Goal: Task Accomplishment & Management: Manage account settings

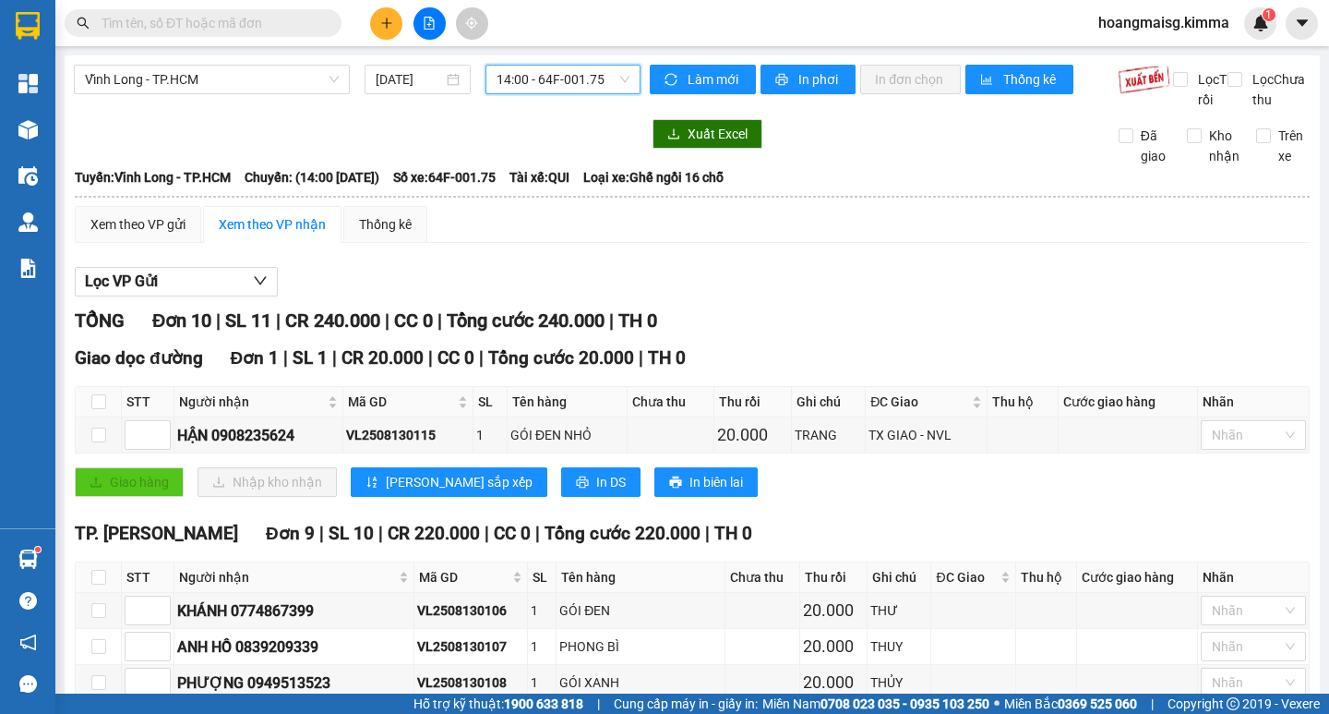
scroll to position [339, 0]
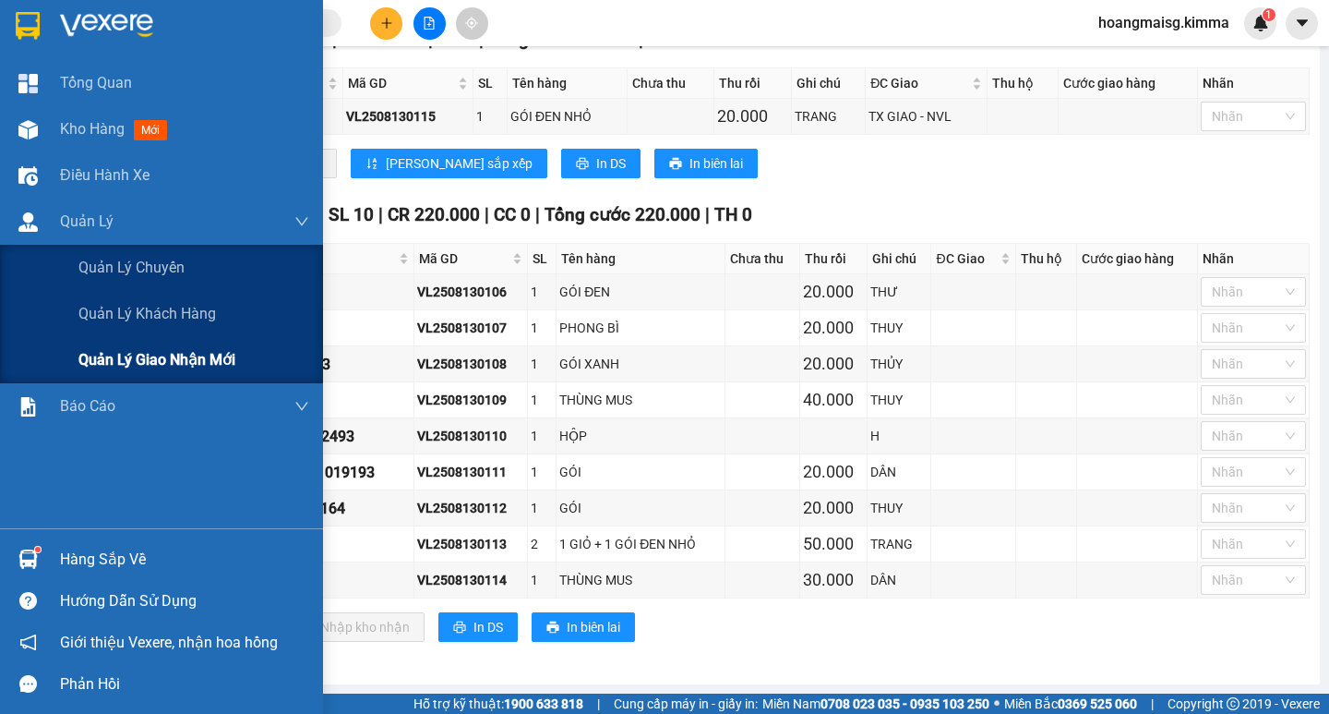
click at [176, 355] on span "Quản lý giao nhận mới" at bounding box center [156, 359] width 157 height 23
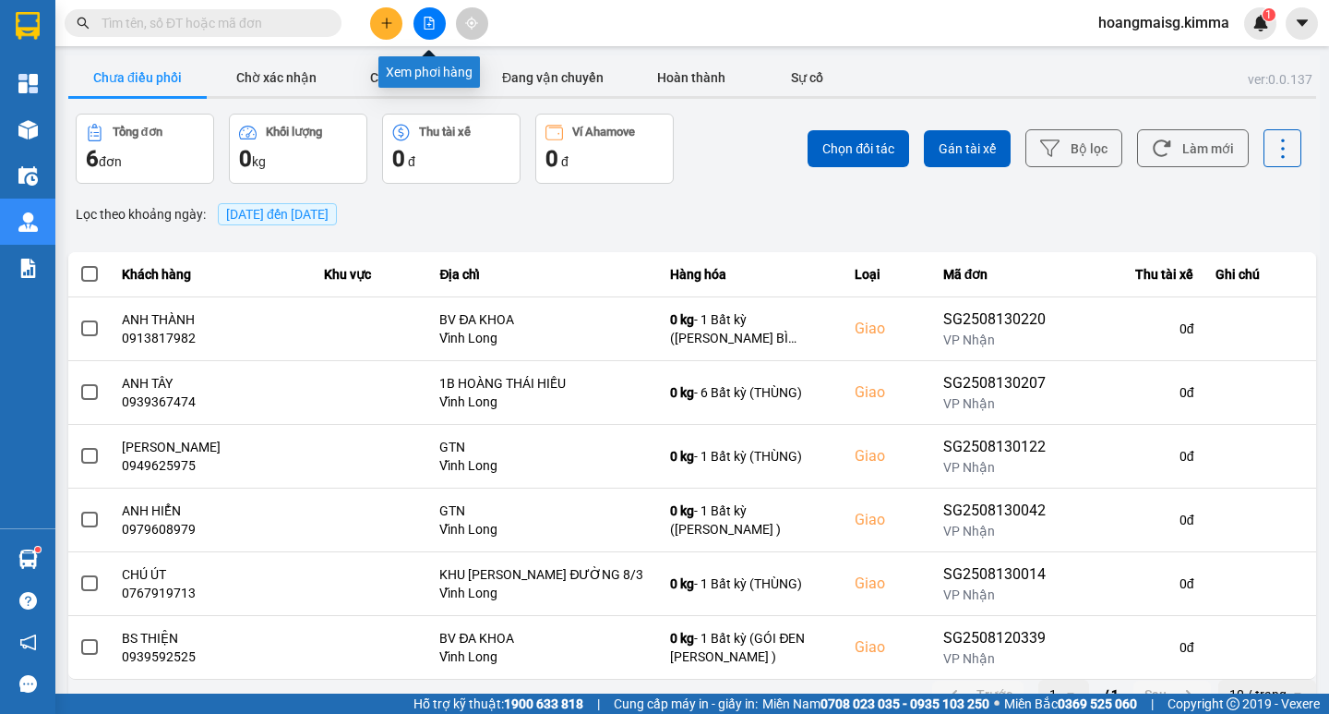
click at [422, 18] on button at bounding box center [430, 23] width 32 height 32
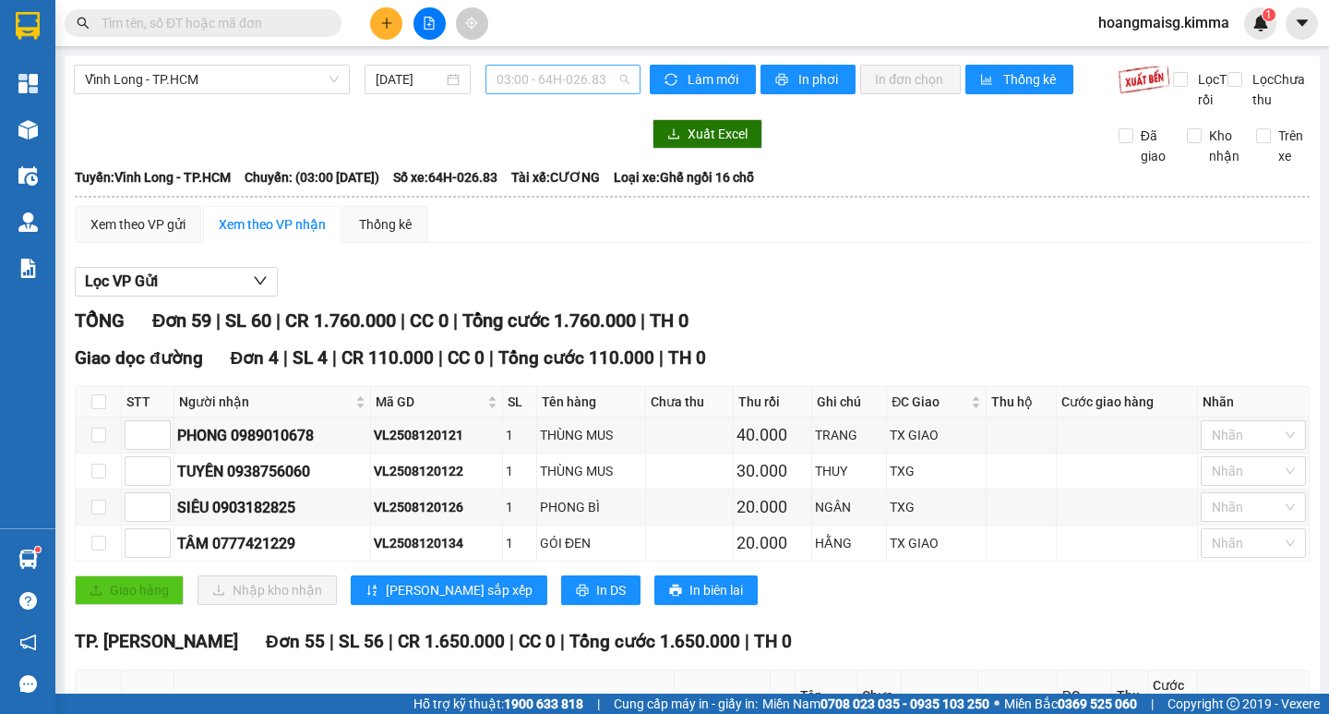
click at [523, 68] on span "03:00 - 64H-026.83" at bounding box center [563, 80] width 133 height 28
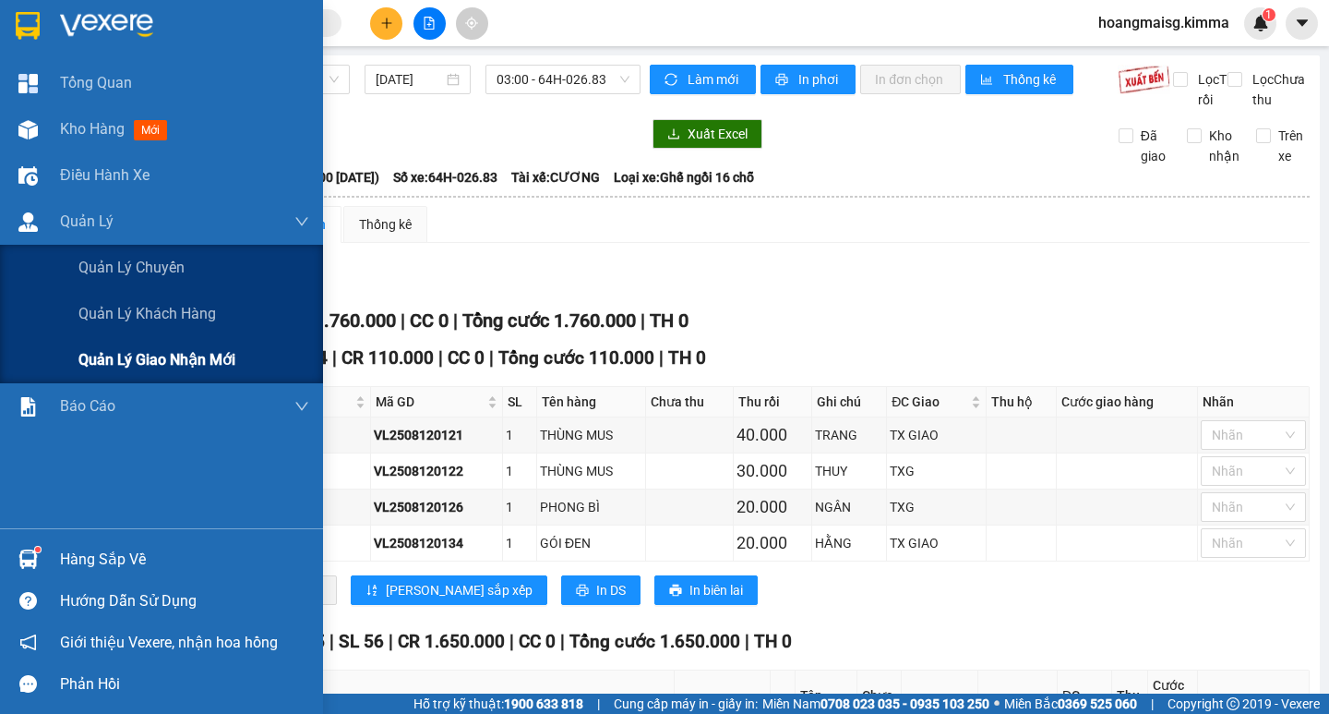
click at [174, 361] on span "Quản lý giao nhận mới" at bounding box center [156, 359] width 157 height 23
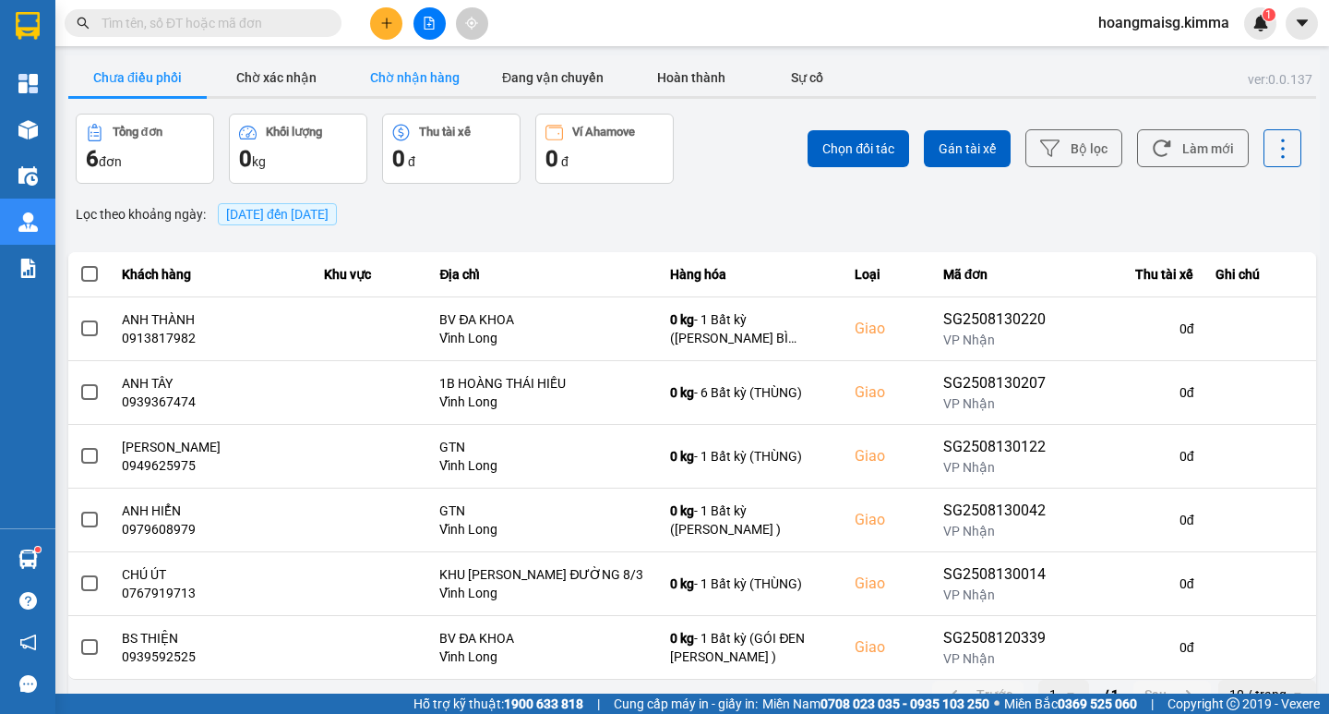
click at [438, 74] on button "Chờ nhận hàng" at bounding box center [414, 77] width 138 height 37
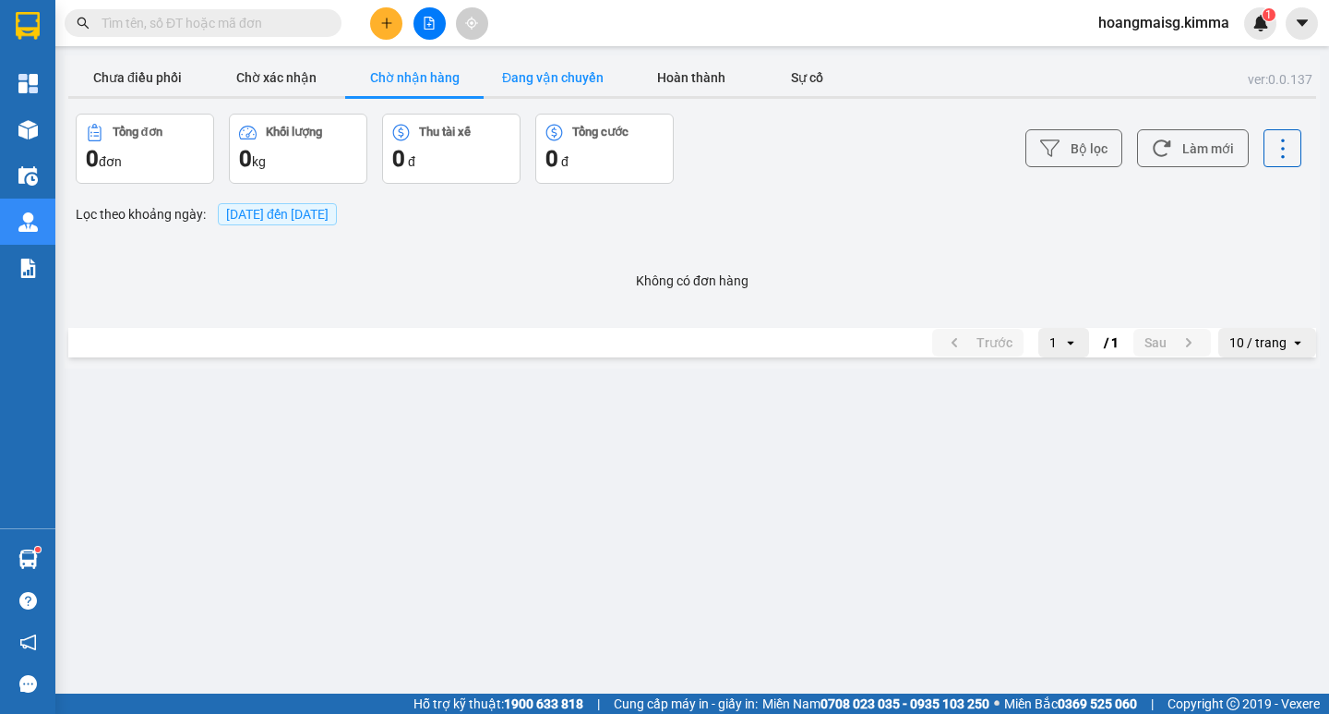
click at [556, 71] on button "Đang vận chuyển" at bounding box center [553, 77] width 138 height 37
click at [263, 76] on button "Chờ xác nhận" at bounding box center [276, 77] width 138 height 37
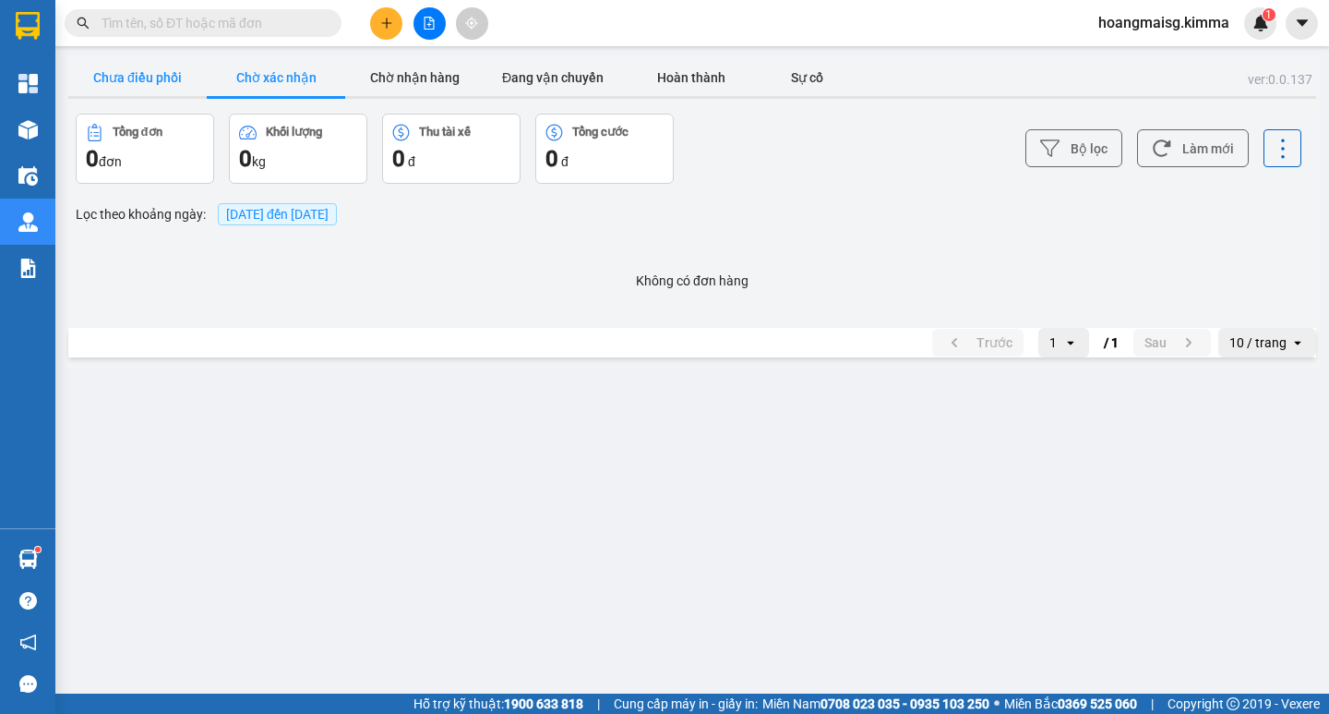
click at [122, 78] on button "Chưa điều phối" at bounding box center [137, 77] width 138 height 37
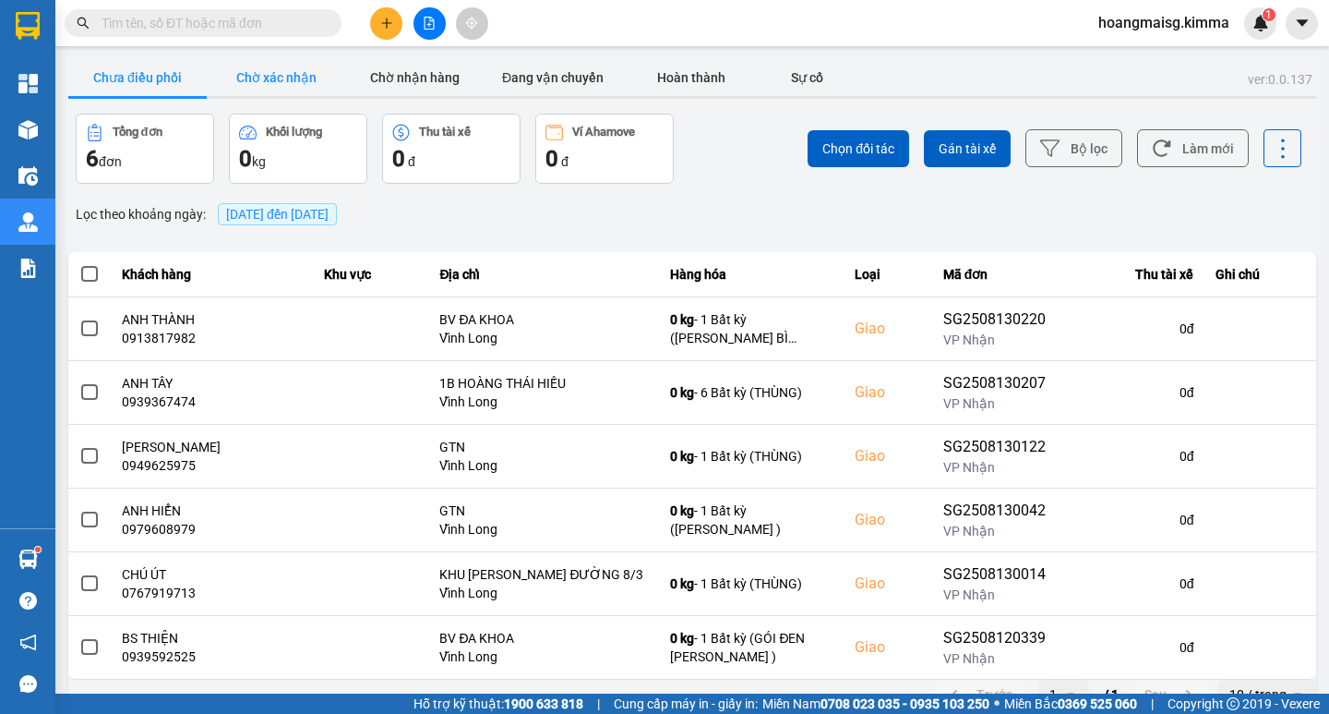
drag, startPoint x: 272, startPoint y: 76, endPoint x: 364, endPoint y: 70, distance: 91.6
click at [273, 76] on button "Chờ xác nhận" at bounding box center [276, 77] width 138 height 37
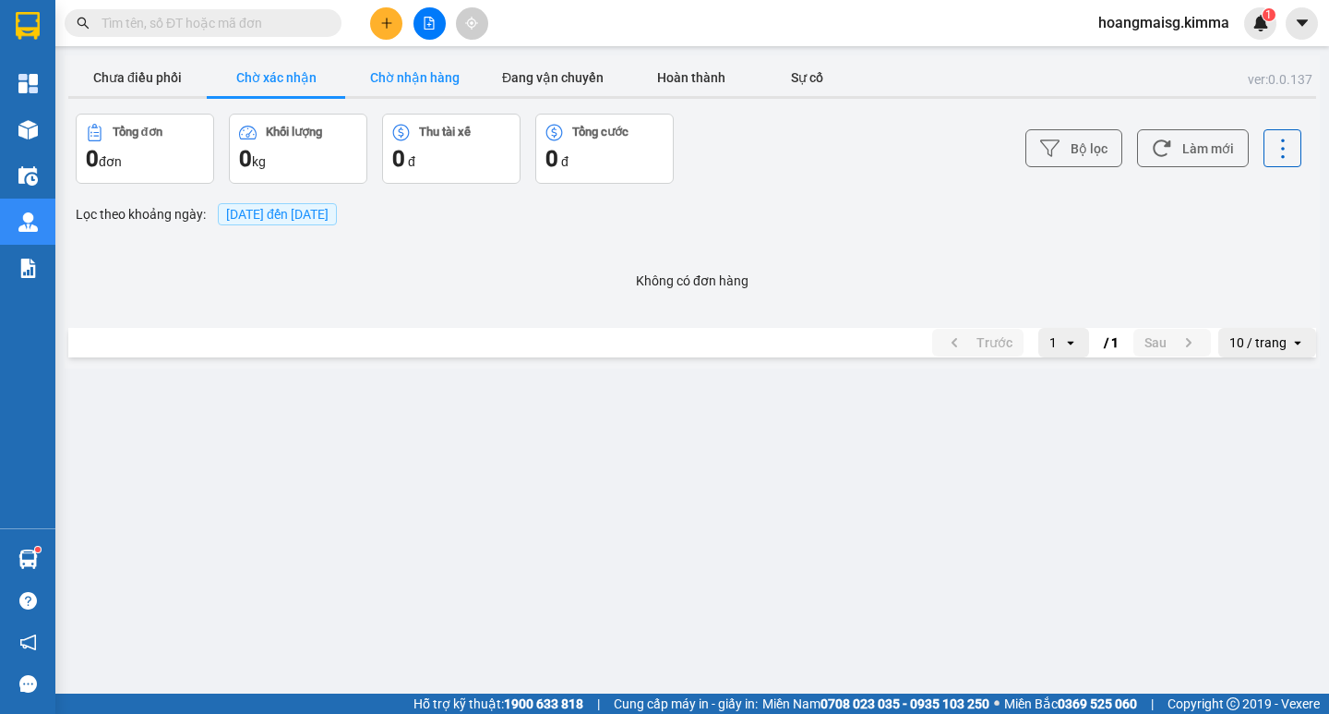
click at [410, 74] on button "Chờ nhận hàng" at bounding box center [414, 77] width 138 height 37
click at [544, 75] on button "Đang vận chuyển" at bounding box center [553, 77] width 138 height 37
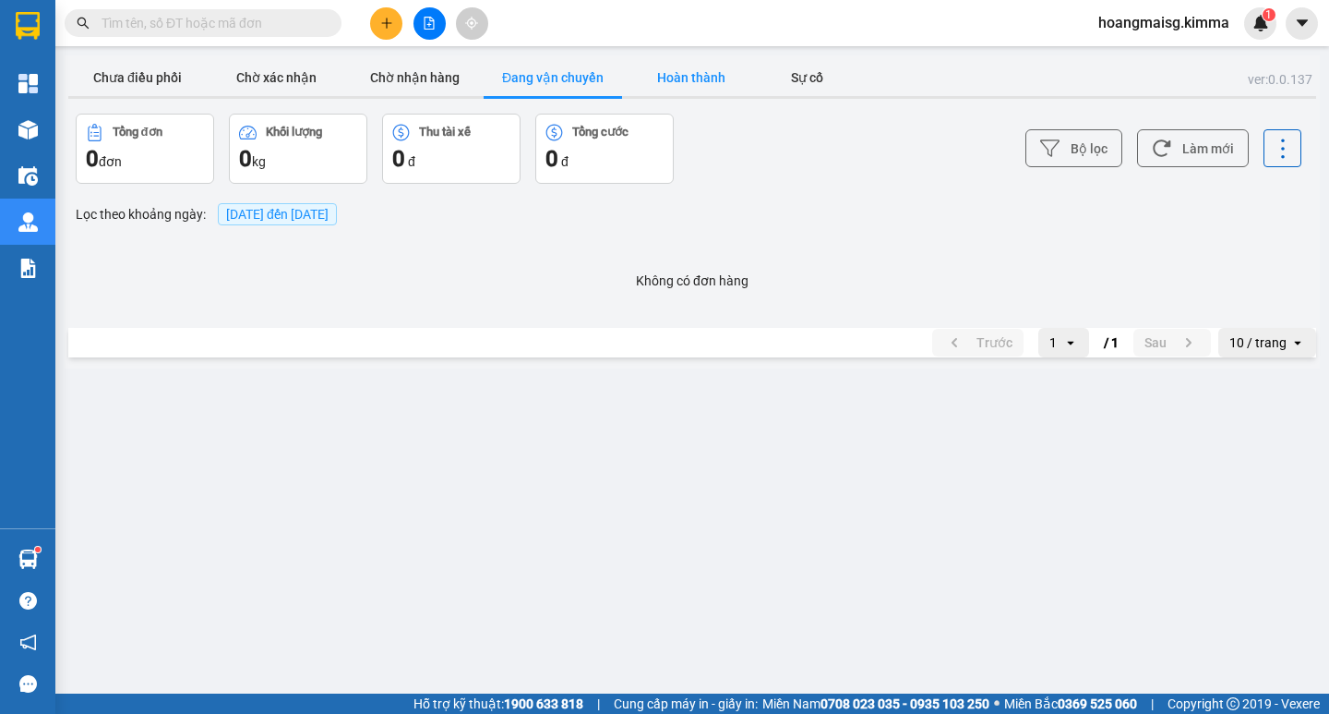
click at [673, 76] on button "Hoàn thành" at bounding box center [691, 77] width 138 height 37
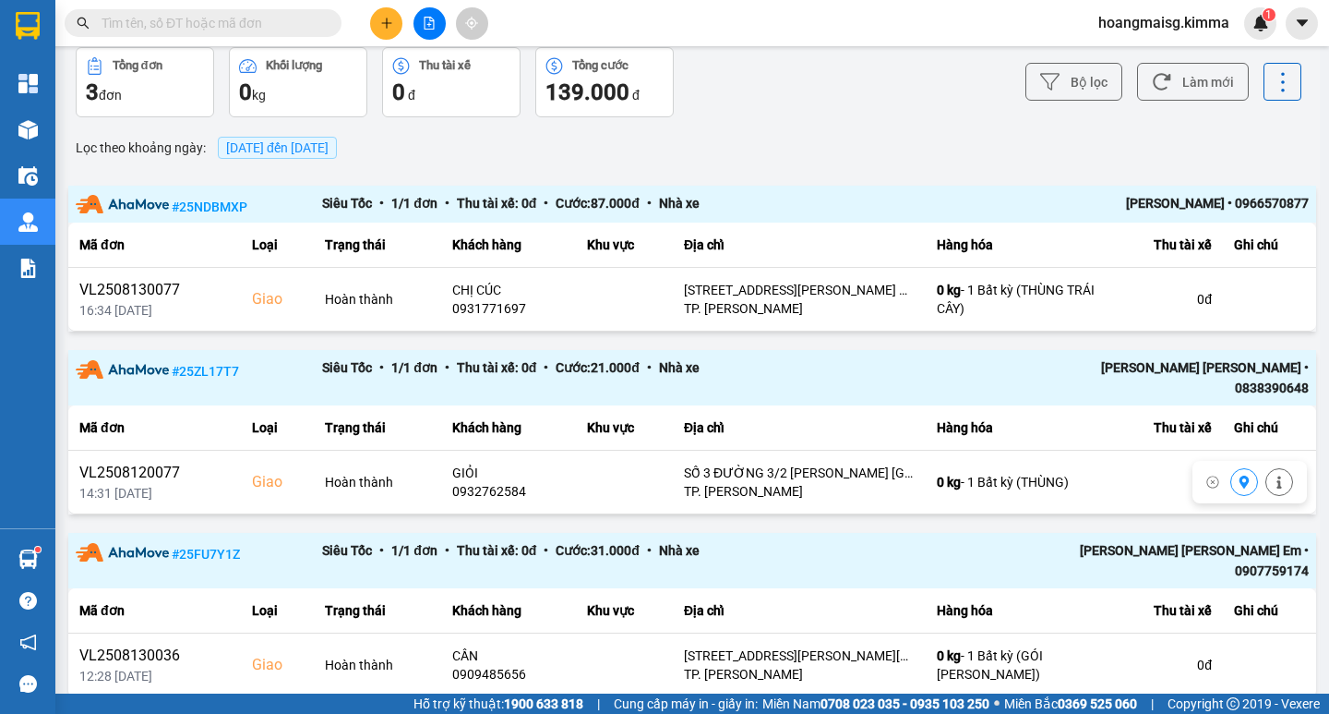
scroll to position [103, 0]
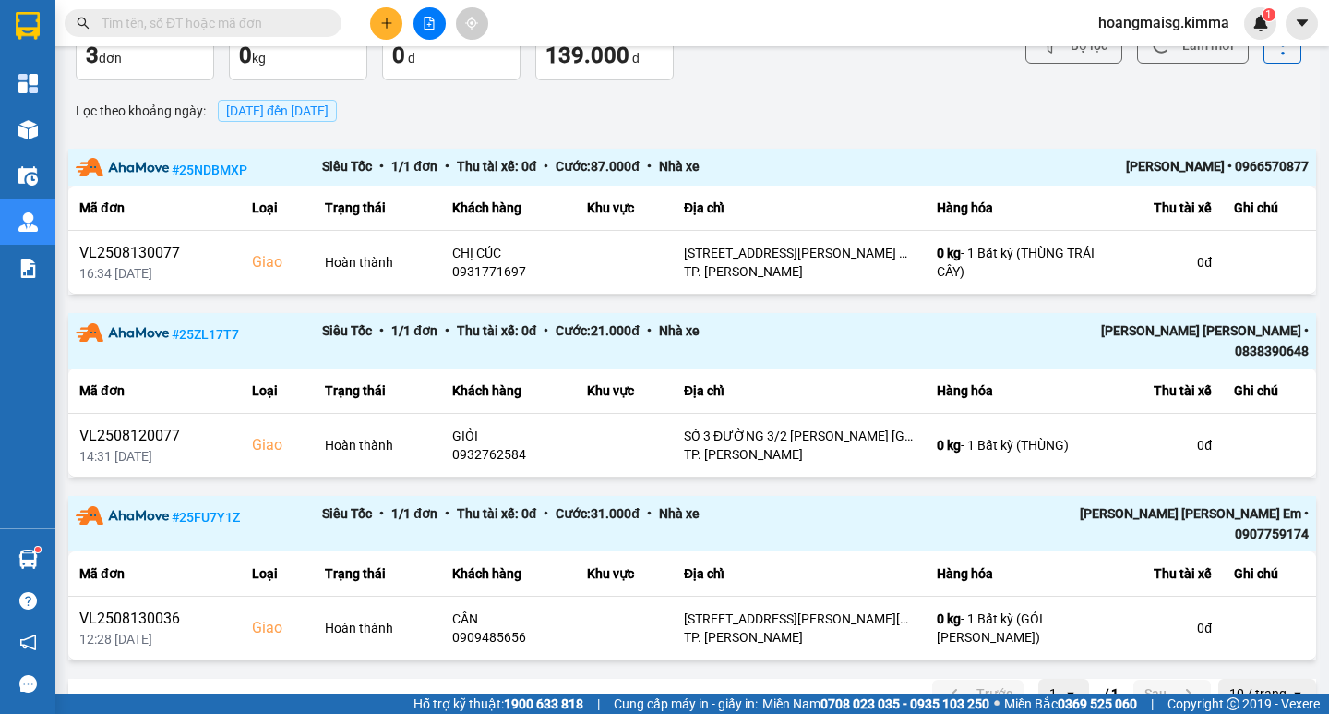
click at [1230, 684] on div "10 / trang" at bounding box center [1258, 693] width 57 height 18
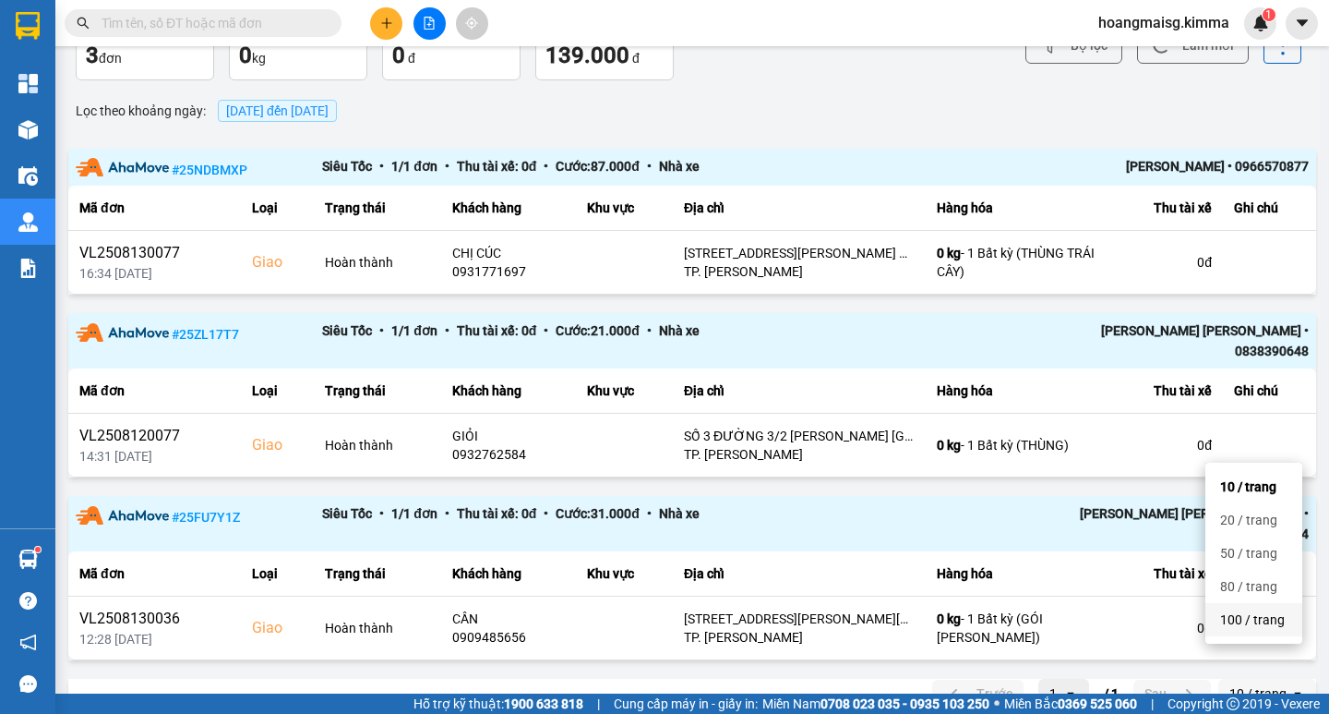
click at [1239, 616] on div "100 / trang" at bounding box center [1253, 619] width 67 height 18
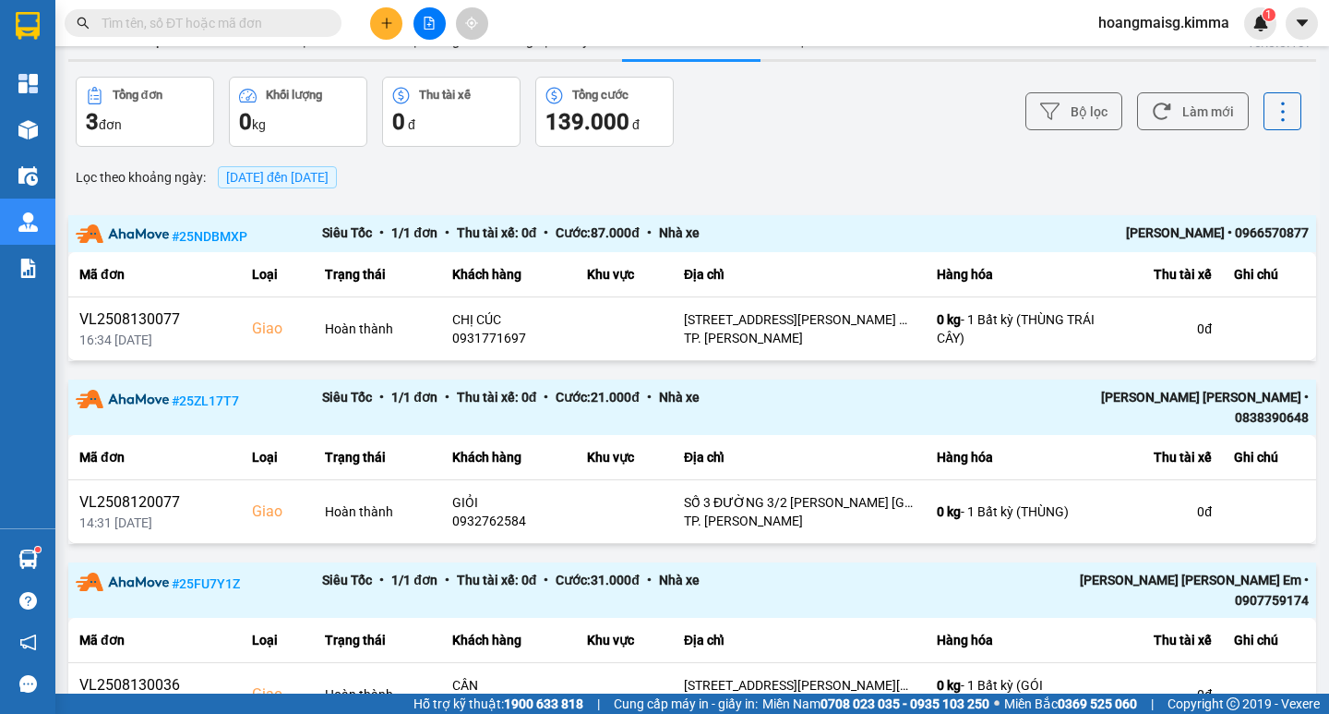
scroll to position [0, 0]
